Goal: Transaction & Acquisition: Purchase product/service

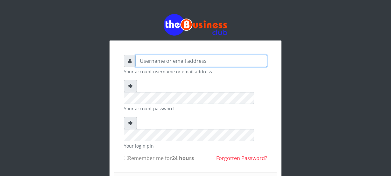
type input "Nacybaby"
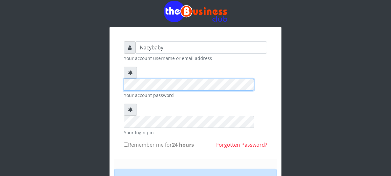
scroll to position [34, 0]
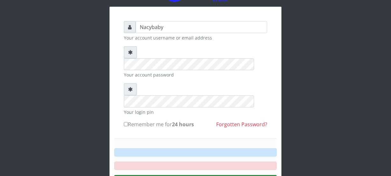
drag, startPoint x: 179, startPoint y: 156, endPoint x: 180, endPoint y: 159, distance: 3.7
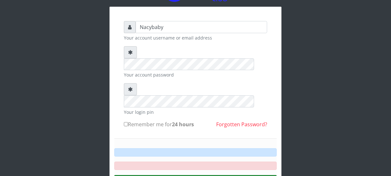
drag, startPoint x: 187, startPoint y: 158, endPoint x: 206, endPoint y: 159, distance: 18.5
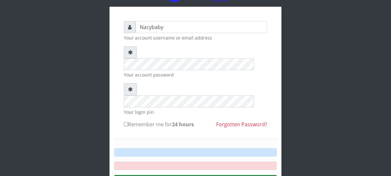
drag, startPoint x: 200, startPoint y: 159, endPoint x: 215, endPoint y: 157, distance: 15.8
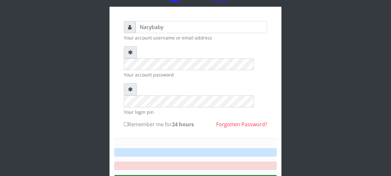
drag, startPoint x: 196, startPoint y: 159, endPoint x: 190, endPoint y: 160, distance: 6.4
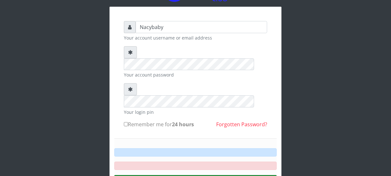
drag, startPoint x: 194, startPoint y: 159, endPoint x: 201, endPoint y: 150, distance: 11.4
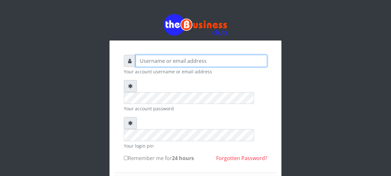
type input "Nacybaby"
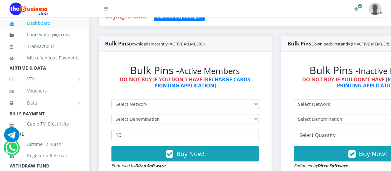
scroll to position [191, 0]
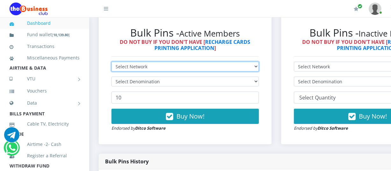
click at [258, 67] on select "Select Network MTN Globacom 9Mobile Airtel" at bounding box center [184, 67] width 147 height 10
select select "MTN"
click at [111, 62] on select "Select Network MTN Globacom 9Mobile Airtel" at bounding box center [184, 67] width 147 height 10
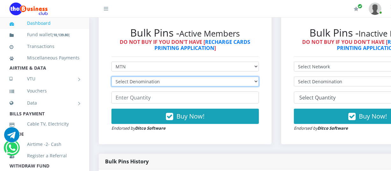
click at [258, 81] on select "Select Denomination MTN NGN100 - ₦96.94 MTN NGN200 - ₦193.88 MTN NGN400 - ₦387.…" at bounding box center [184, 82] width 147 height 10
click at [111, 77] on select "Select Denomination MTN NGN100 - ₦96.94 MTN NGN200 - ₦193.88 MTN NGN400 - ₦387.…" at bounding box center [184, 82] width 147 height 10
click at [259, 82] on select "Select Denomination MTN NGN100 - ₦96.94 MTN NGN200 - ₦193.88 MTN NGN400 - ₦387.…" at bounding box center [184, 82] width 147 height 10
click at [111, 77] on select "Select Denomination MTN NGN100 - ₦96.94 MTN NGN200 - ₦193.88 MTN NGN400 - ₦387.…" at bounding box center [184, 82] width 147 height 10
click at [259, 82] on select "Select Denomination MTN NGN100 - ₦96.94 MTN NGN200 - ₦193.88 MTN NGN400 - ₦387.…" at bounding box center [184, 82] width 147 height 10
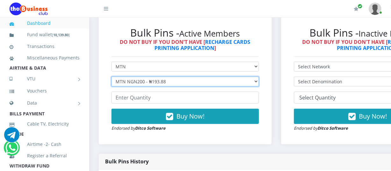
select select "96.94-100"
click at [111, 77] on select "Select Denomination MTN NGN100 - ₦96.94 MTN NGN200 - ₦193.88 MTN NGN400 - ₦387.…" at bounding box center [184, 82] width 147 height 10
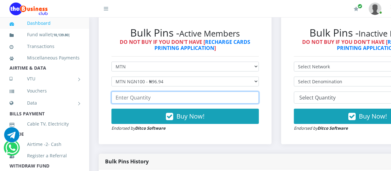
click at [114, 101] on input "number" at bounding box center [184, 98] width 147 height 12
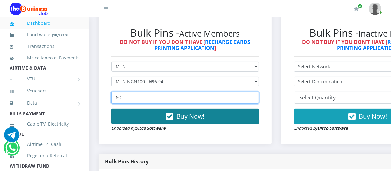
type input "60"
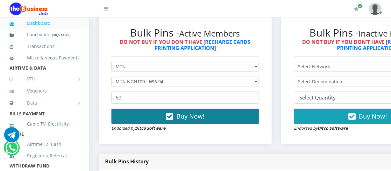
click at [181, 118] on span "Buy Now!" at bounding box center [190, 116] width 28 height 9
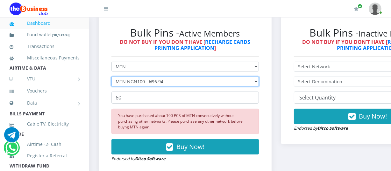
click at [259, 83] on select "Select Denomination MTN NGN100 - ₦96.94 MTN NGN200 - ₦193.88 MTN NGN400 - ₦387.…" at bounding box center [184, 82] width 147 height 10
select select "193.88-200"
click at [111, 77] on select "Select Denomination MTN NGN100 - ₦96.94 MTN NGN200 - ₦193.88 MTN NGN400 - ₦387.…" at bounding box center [184, 82] width 147 height 10
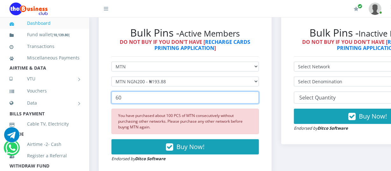
click at [123, 99] on input "60" at bounding box center [184, 98] width 147 height 12
type input "6"
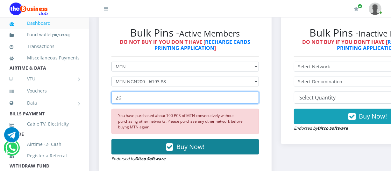
type input "20"
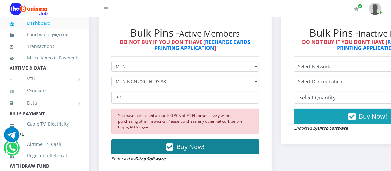
click at [181, 143] on span "Buy Now!" at bounding box center [190, 147] width 28 height 9
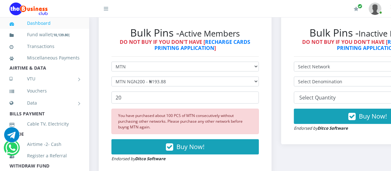
click at [197, 122] on div "You have purchased about 100 PCS of MTN consecutively without purchasing other …" at bounding box center [184, 121] width 147 height 25
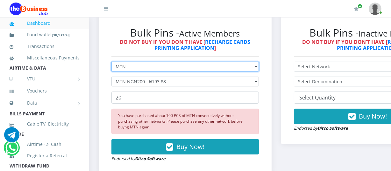
click at [259, 67] on select "Select Network MTN Globacom 9Mobile Airtel" at bounding box center [184, 67] width 147 height 10
select select "Airtel"
click at [111, 62] on select "Select Network MTN Globacom 9Mobile Airtel" at bounding box center [184, 67] width 147 height 10
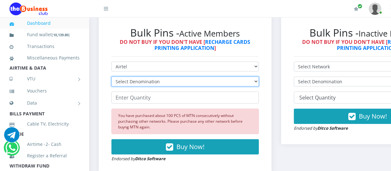
click at [257, 82] on select "Select Denomination Airtel NGN100 - ₦96.36 Airtel NGN200 - ₦192.72 Airtel NGN50…" at bounding box center [184, 82] width 147 height 10
select select "96.36-100"
click at [111, 77] on select "Select Denomination Airtel NGN100 - ₦96.36 Airtel NGN200 - ₦192.72 Airtel NGN50…" at bounding box center [184, 82] width 147 height 10
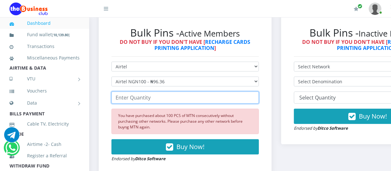
click at [112, 100] on input "number" at bounding box center [184, 98] width 147 height 12
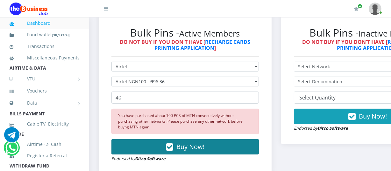
click at [182, 143] on span "Buy Now!" at bounding box center [190, 147] width 28 height 9
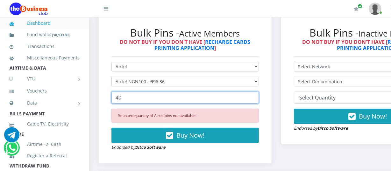
click at [124, 100] on input "40" at bounding box center [184, 98] width 147 height 12
type input "4"
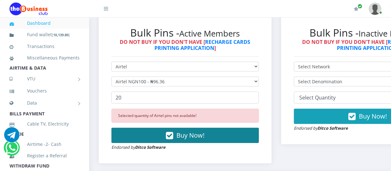
click at [180, 135] on span "Buy Now!" at bounding box center [190, 135] width 28 height 9
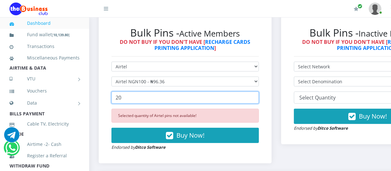
click at [124, 99] on input "20" at bounding box center [184, 98] width 147 height 12
type input "2"
